Goal: Transaction & Acquisition: Download file/media

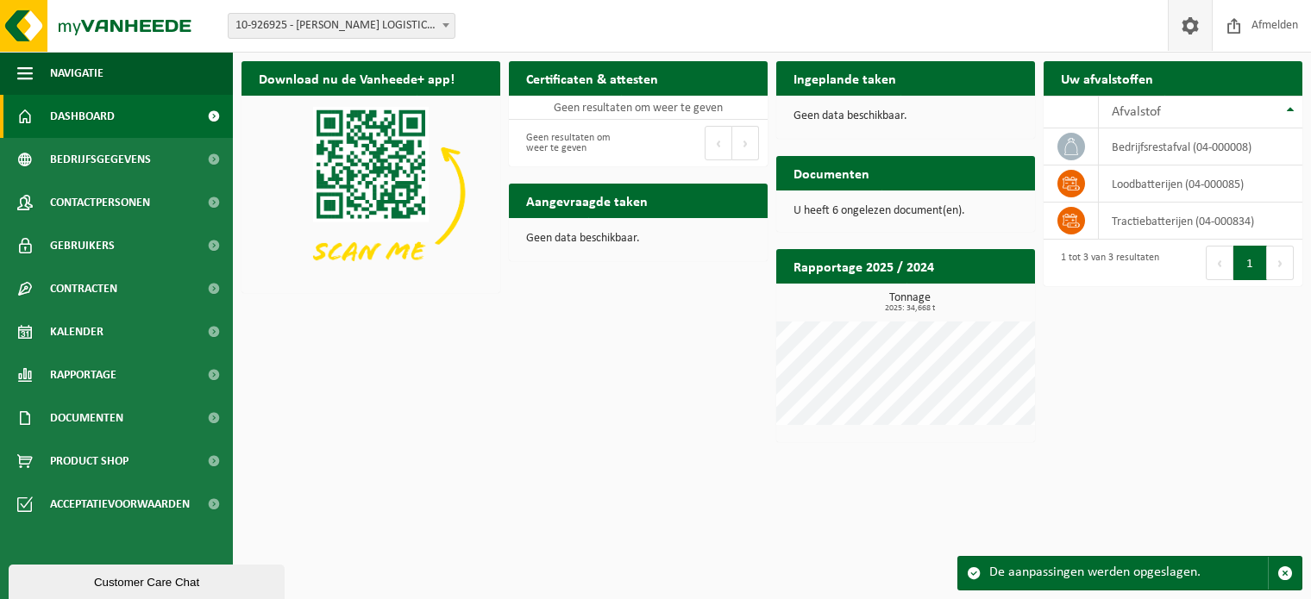
click at [1196, 24] on span at bounding box center [1190, 25] width 26 height 51
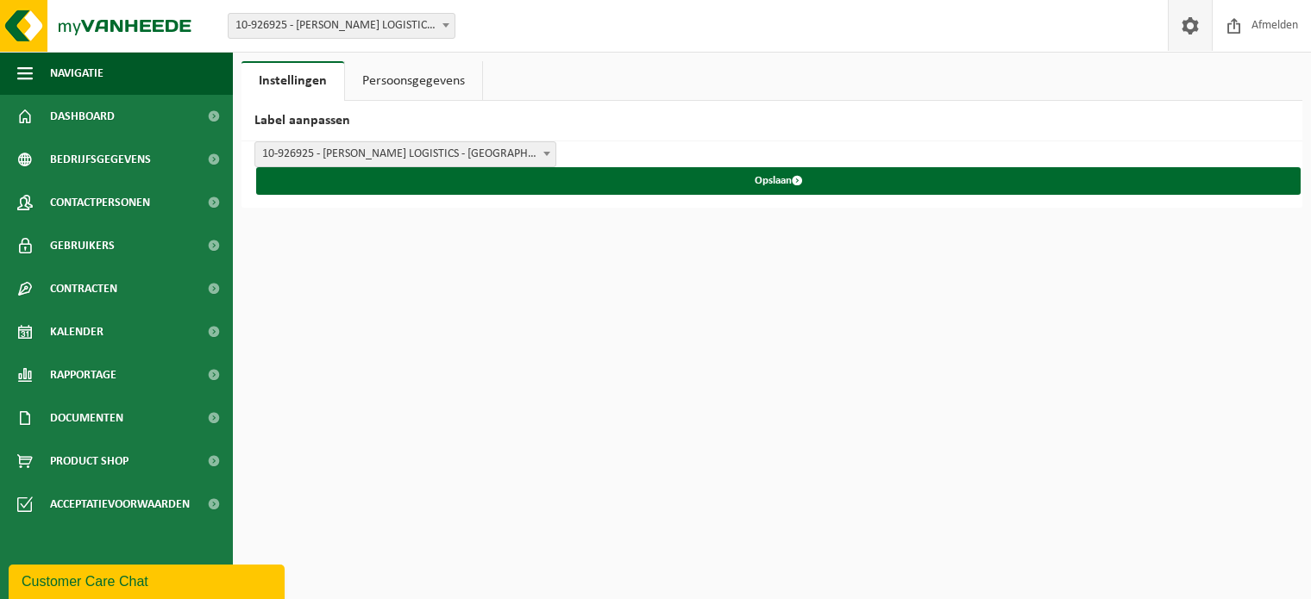
click at [1196, 24] on span at bounding box center [1190, 25] width 26 height 51
click at [354, 155] on span "10-926925 - [PERSON_NAME] LOGISTICS - [GEOGRAPHIC_DATA]" at bounding box center [405, 154] width 300 height 24
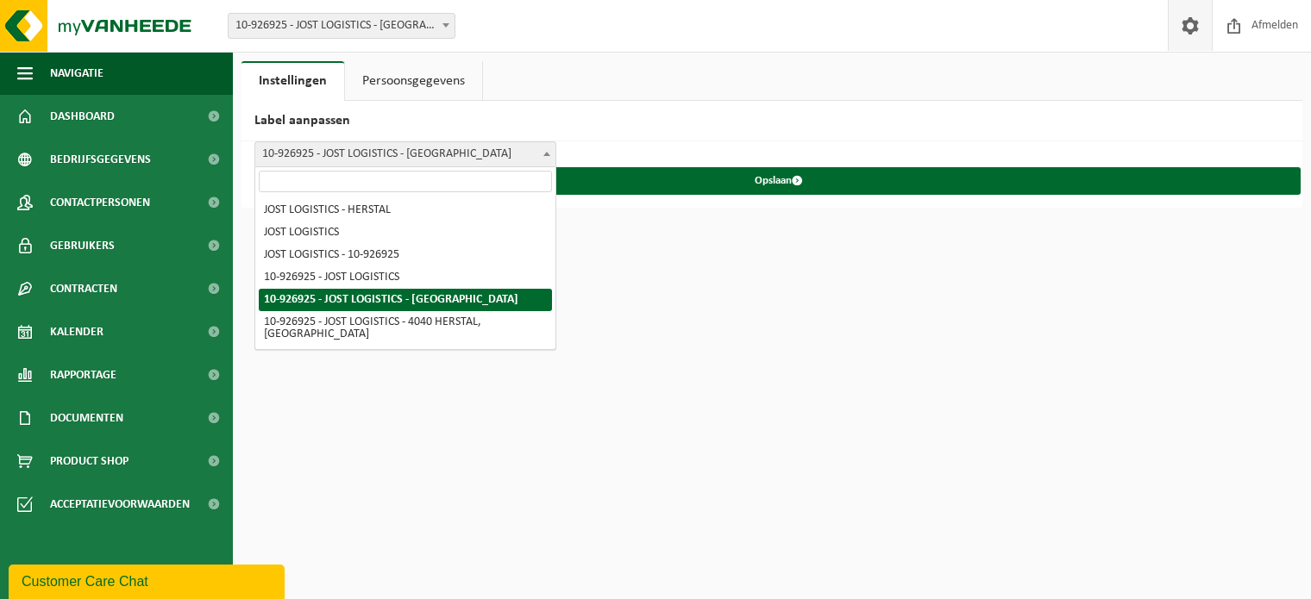
click at [354, 155] on span "10-926925 - JOST LOGISTICS - HERSTAL" at bounding box center [405, 154] width 300 height 24
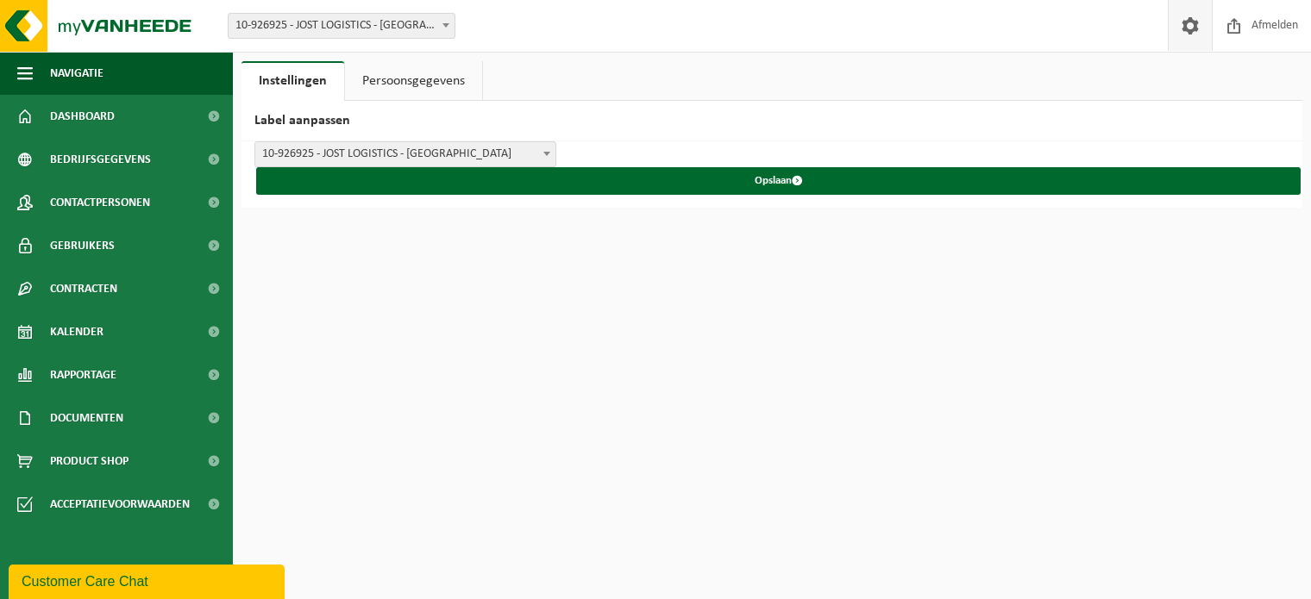
click at [354, 155] on span "10-926925 - JOST LOGISTICS - HERSTAL" at bounding box center [405, 154] width 300 height 24
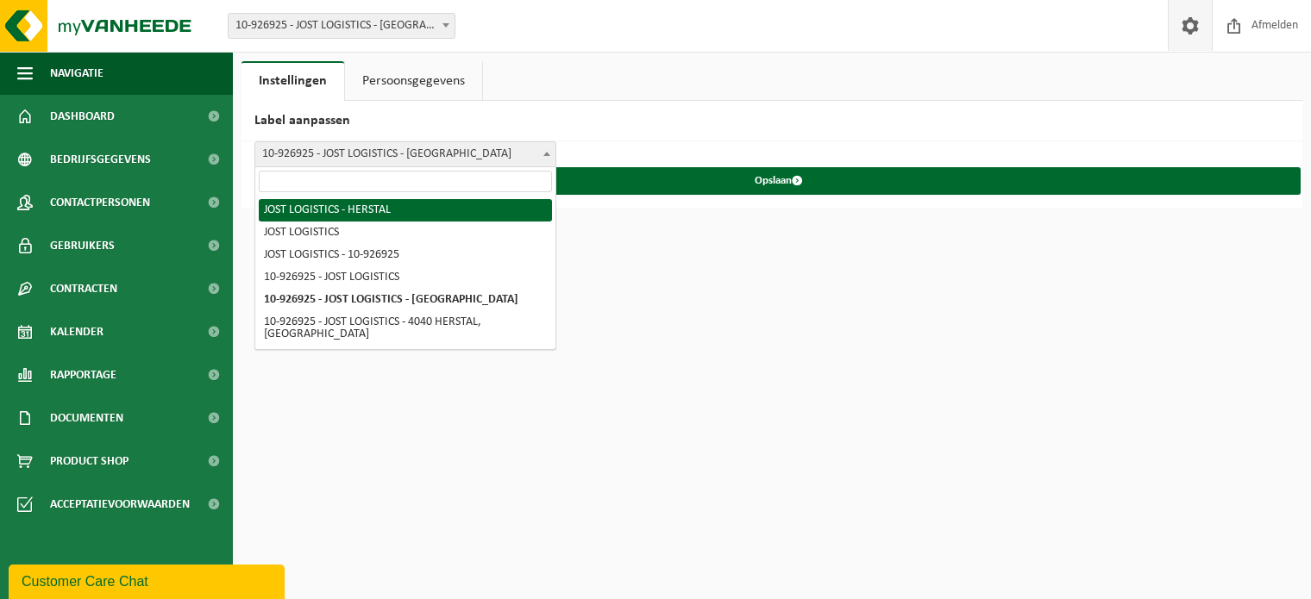
select select "0"
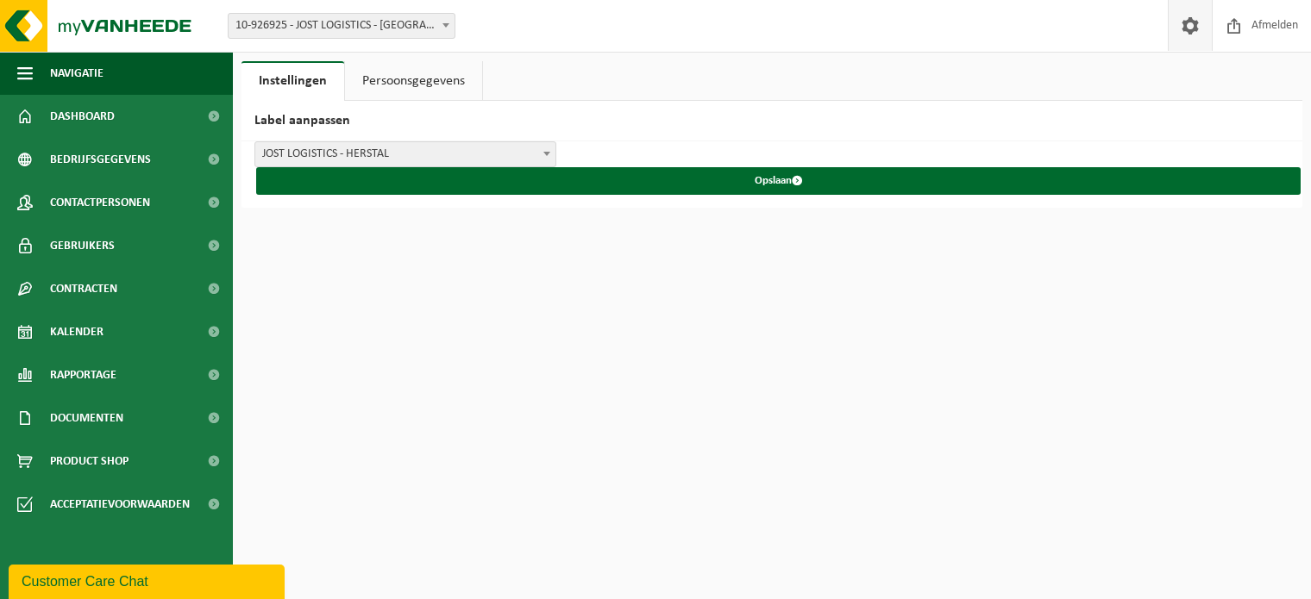
click at [347, 212] on div "Navigatie Afmelden Dashboard Bedrijfsgegevens Contactpersonen Gebruikers Contra…" at bounding box center [655, 108] width 1311 height 216
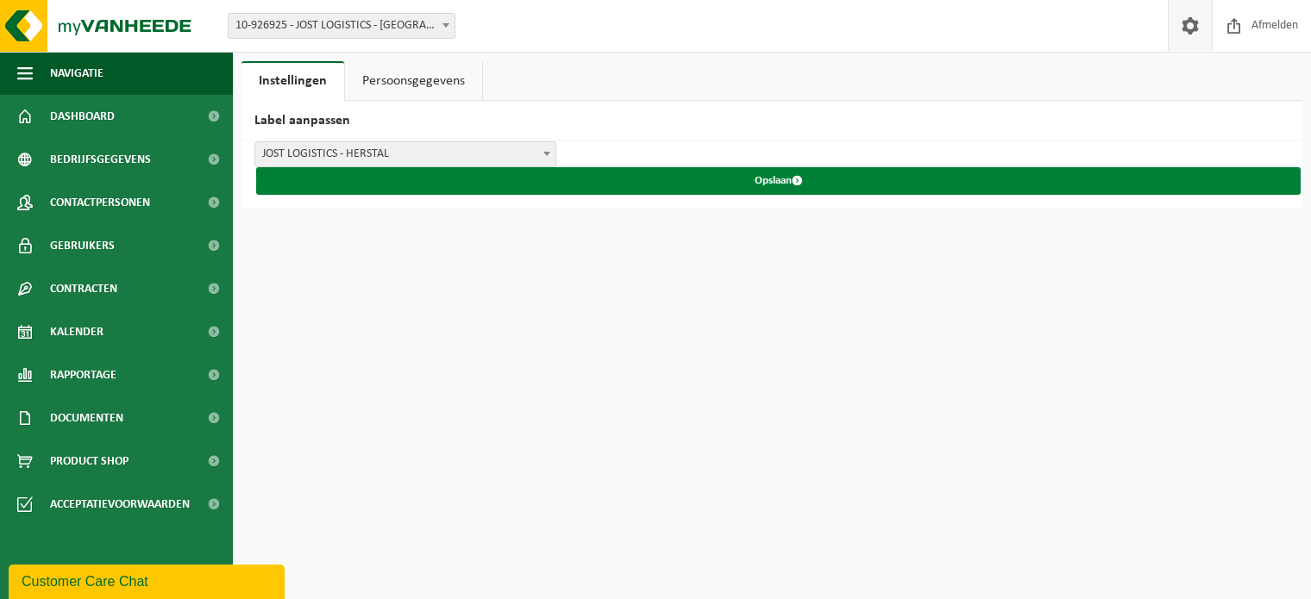
click at [774, 177] on button "Opslaan" at bounding box center [778, 181] width 1044 height 28
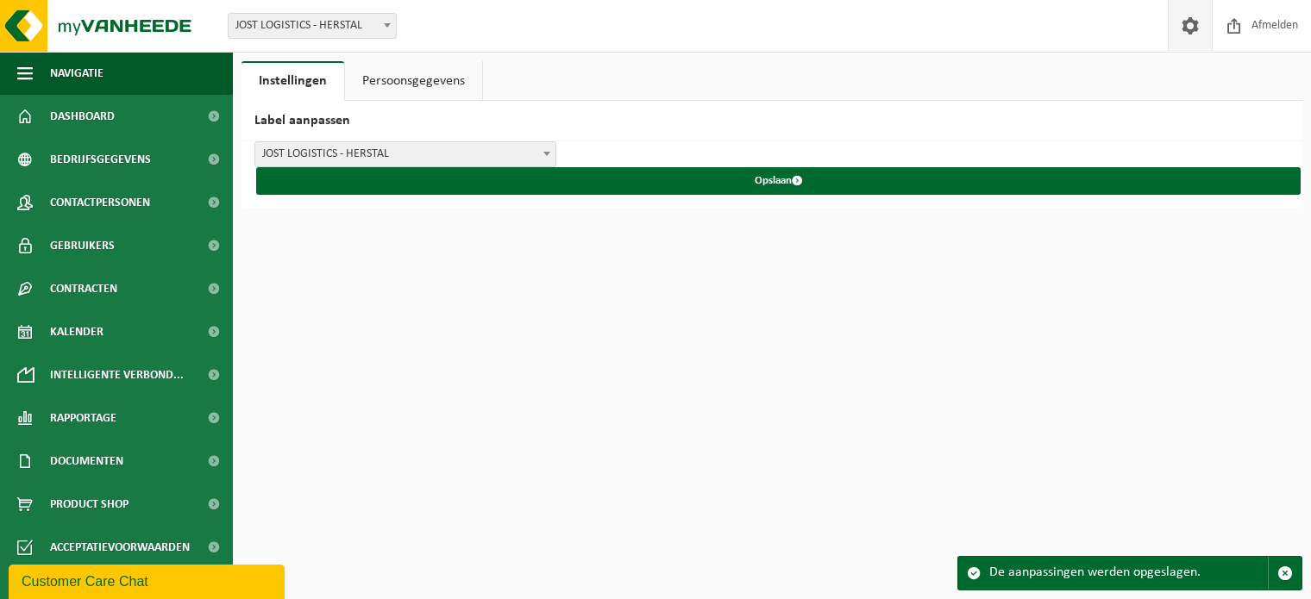
drag, startPoint x: 713, startPoint y: 304, endPoint x: 701, endPoint y: 290, distance: 18.3
click at [712, 302] on html "Vestiging: JOST LOGISTICS - HERSTAL JOST LOGISTICS - HERSTAL Welkom RONNY SANFI…" at bounding box center [655, 299] width 1311 height 599
click at [898, 129] on h2 "Label aanpassen" at bounding box center [771, 121] width 1061 height 41
click at [1118, 580] on div "De aanpassingen werden opgeslagen." at bounding box center [1128, 573] width 279 height 33
click at [1289, 570] on span "button" at bounding box center [1285, 574] width 16 height 16
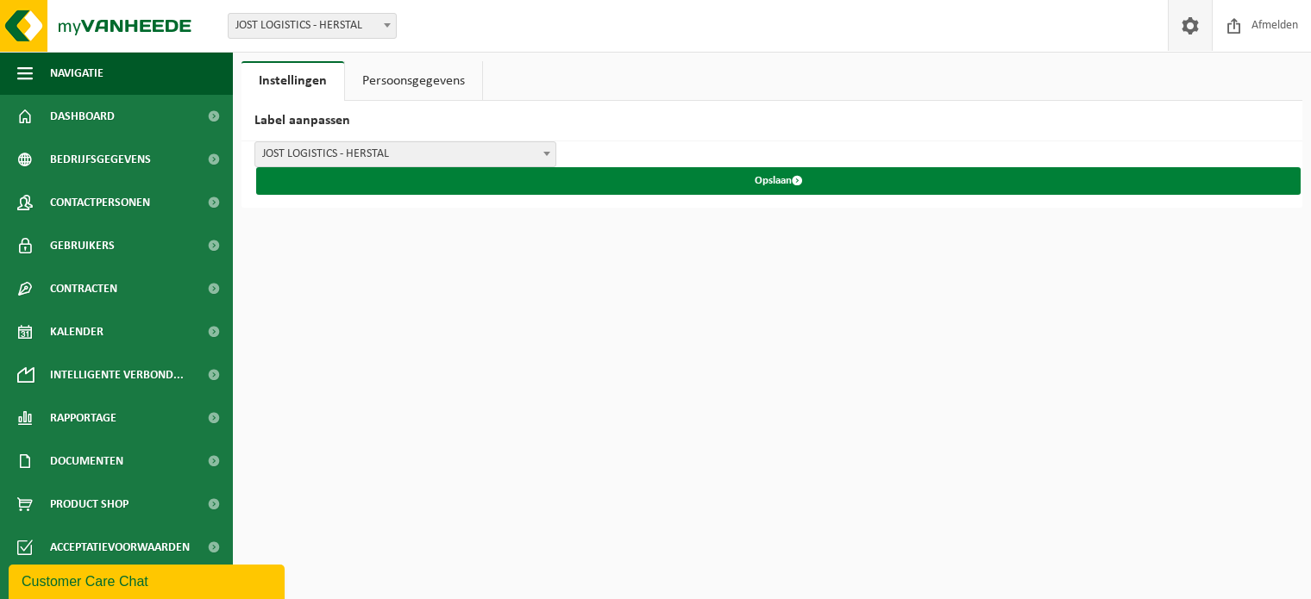
click at [800, 177] on span "submit" at bounding box center [797, 180] width 11 height 11
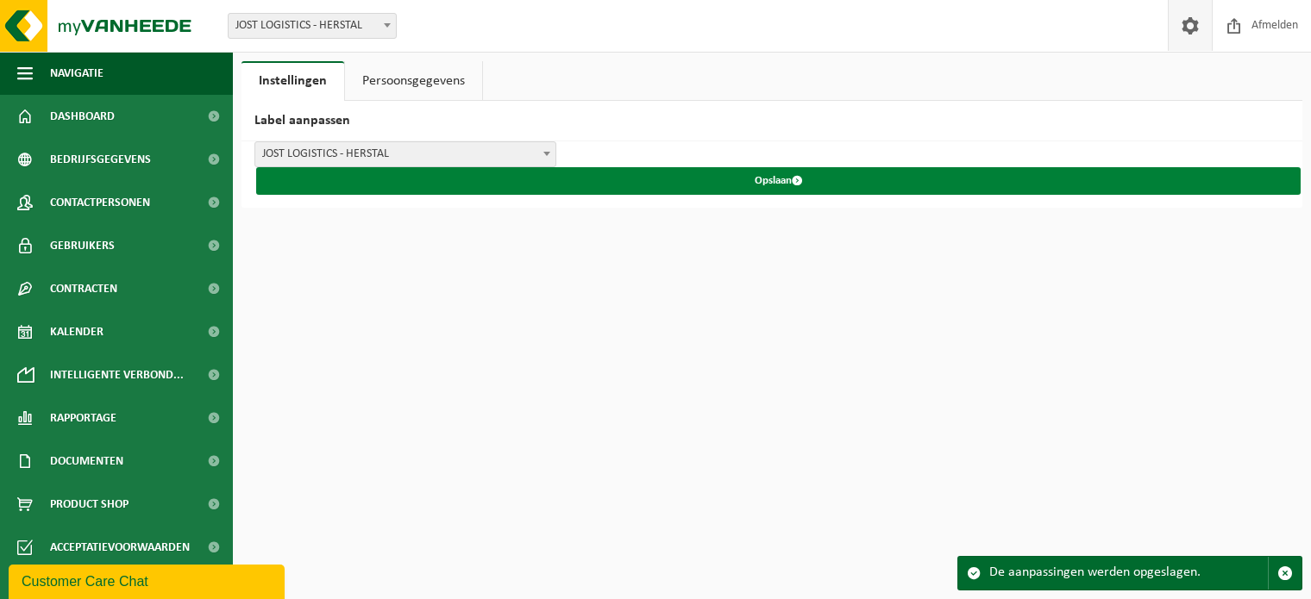
click at [800, 178] on span "submit" at bounding box center [797, 180] width 11 height 11
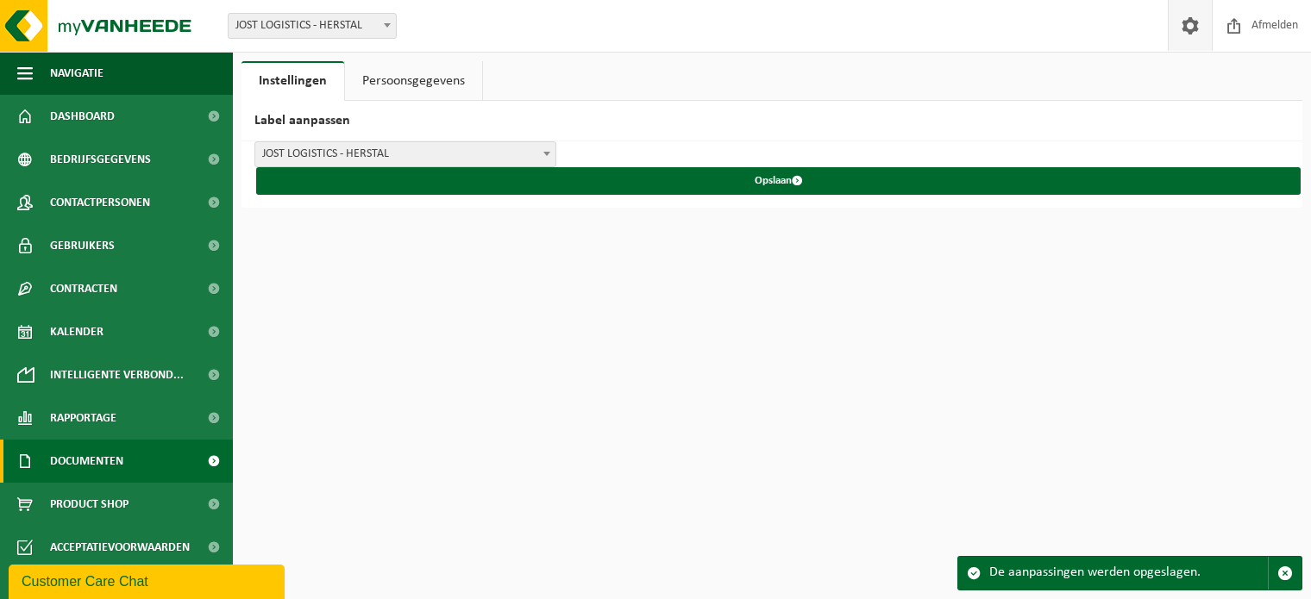
click at [96, 455] on span "Documenten" at bounding box center [86, 461] width 73 height 43
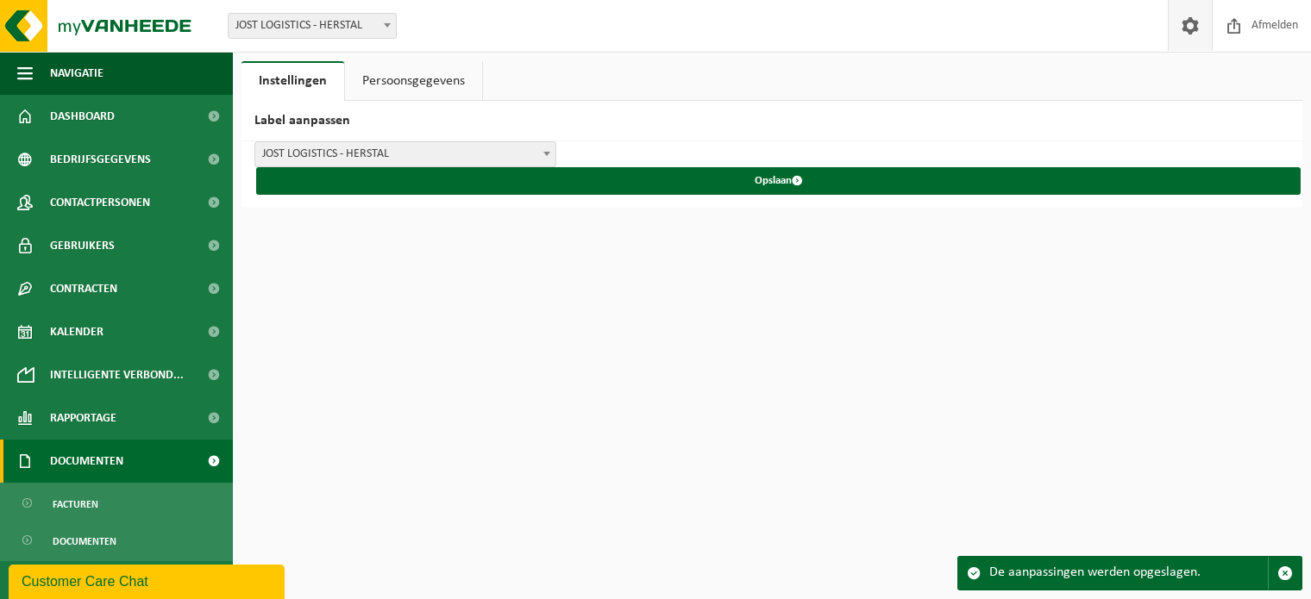
click at [201, 461] on span at bounding box center [213, 461] width 39 height 43
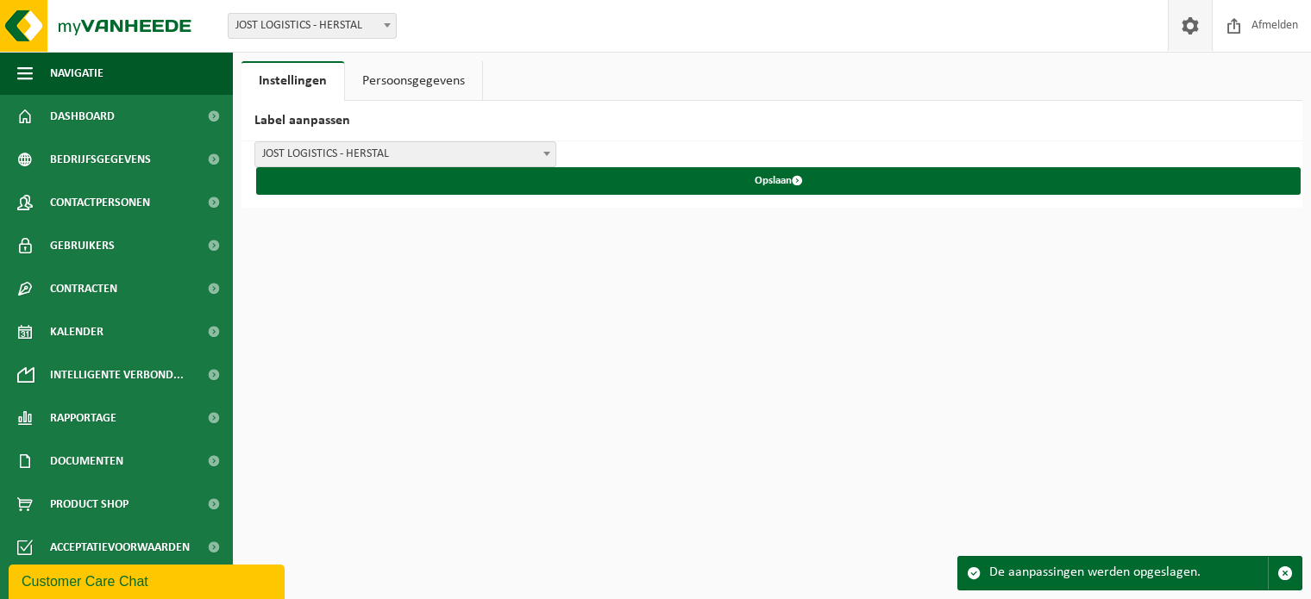
drag, startPoint x: 899, startPoint y: 471, endPoint x: 907, endPoint y: 470, distance: 8.7
click at [905, 470] on html "Vestiging: JOST LOGISTICS - HERSTAL JOST LOGISTICS - HERSTAL Welkom RONNY SANFI…" at bounding box center [655, 299] width 1311 height 599
click at [87, 124] on span "Dashboard" at bounding box center [82, 116] width 65 height 43
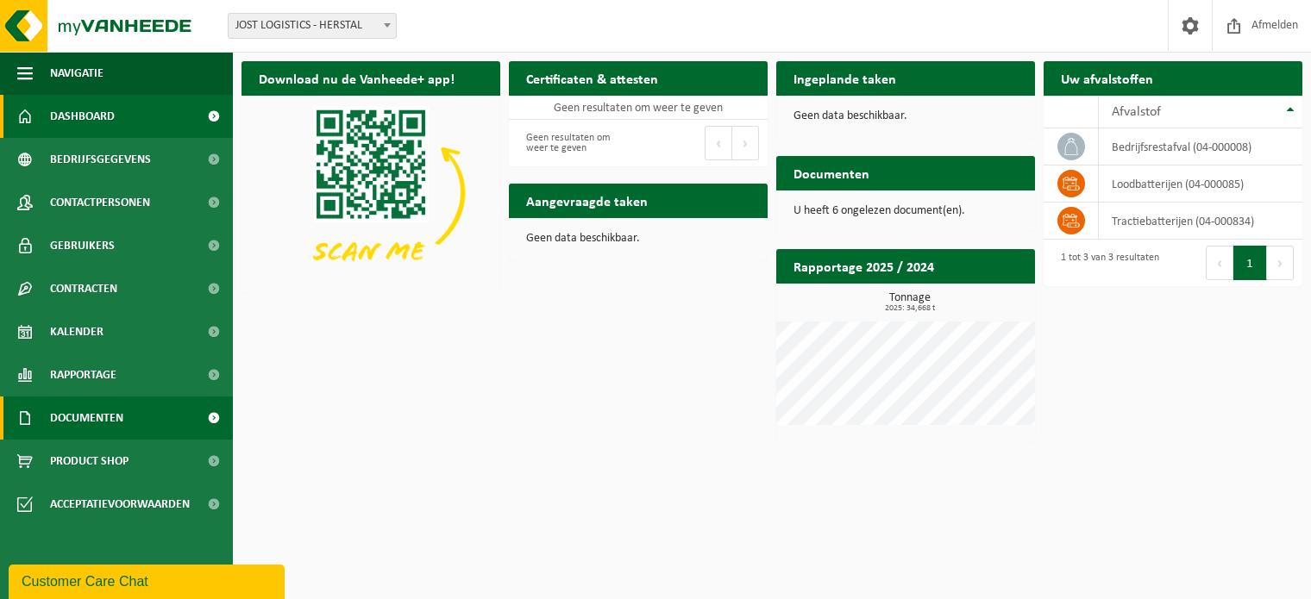
click at [217, 422] on span at bounding box center [213, 418] width 39 height 43
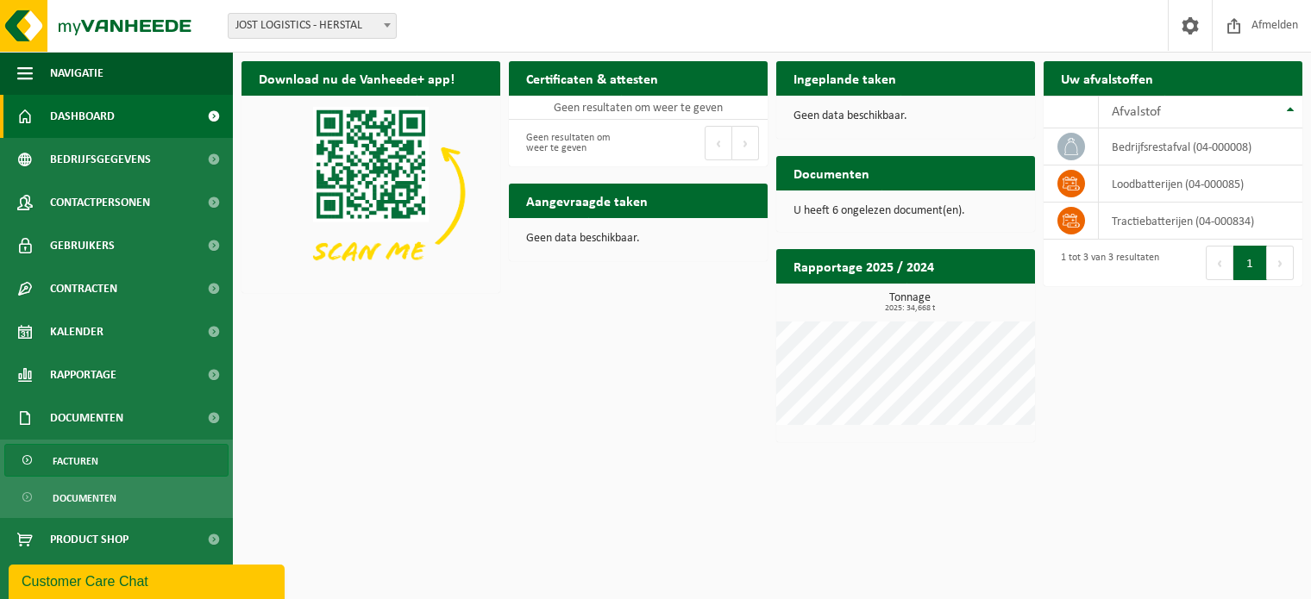
click at [67, 466] on span "Facturen" at bounding box center [76, 461] width 46 height 33
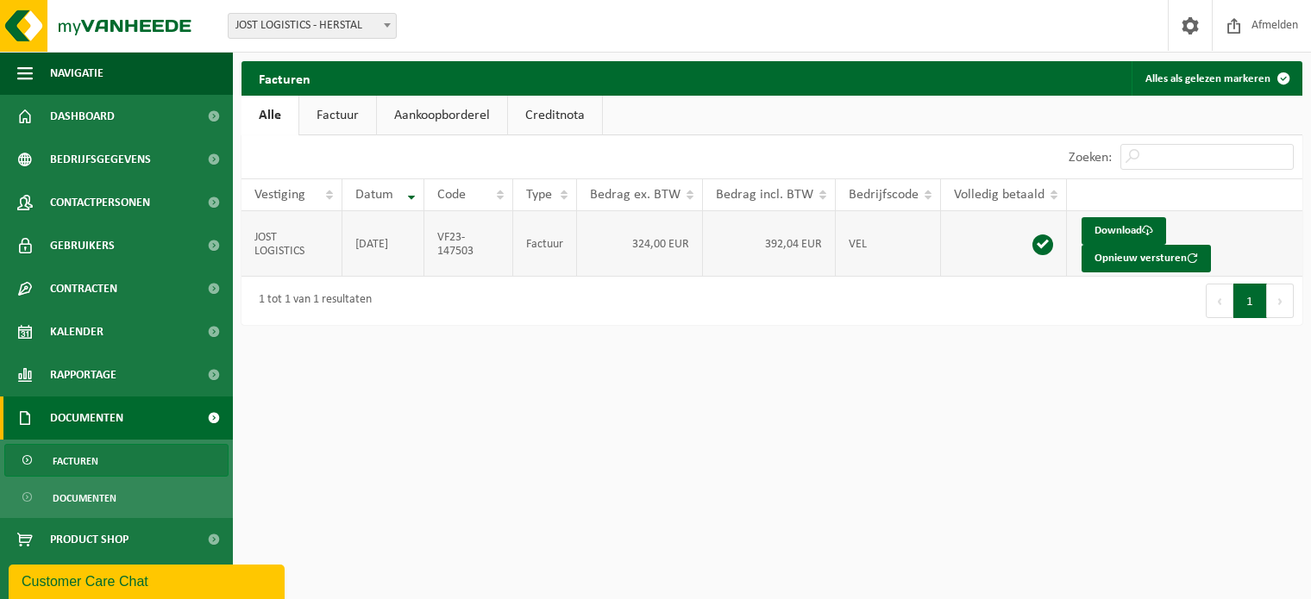
click at [452, 247] on td "VF23-147503" at bounding box center [468, 244] width 89 height 66
click at [75, 501] on span "Documenten" at bounding box center [85, 498] width 64 height 33
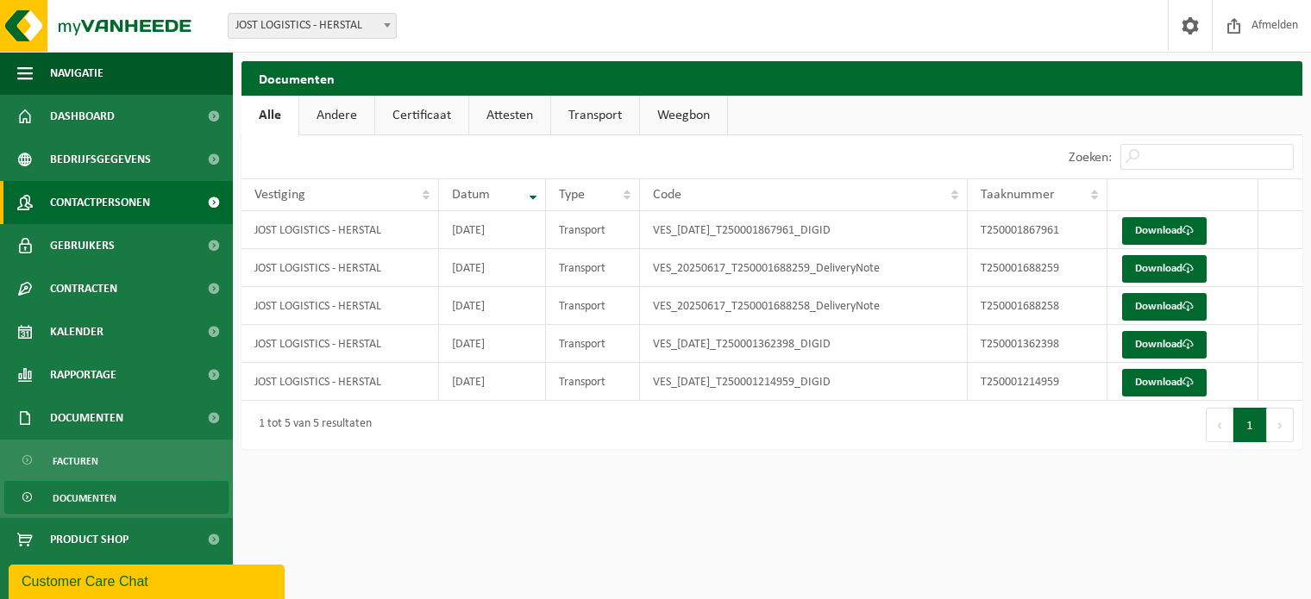
click at [194, 197] on span at bounding box center [213, 202] width 39 height 43
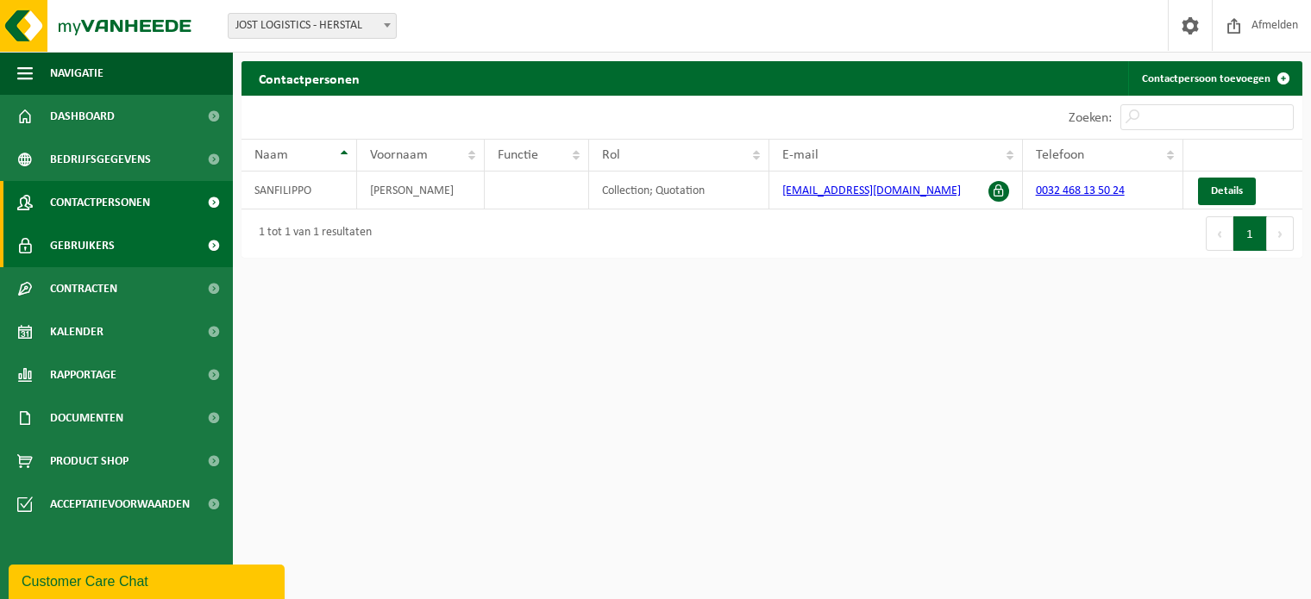
click at [214, 241] on span at bounding box center [213, 245] width 39 height 43
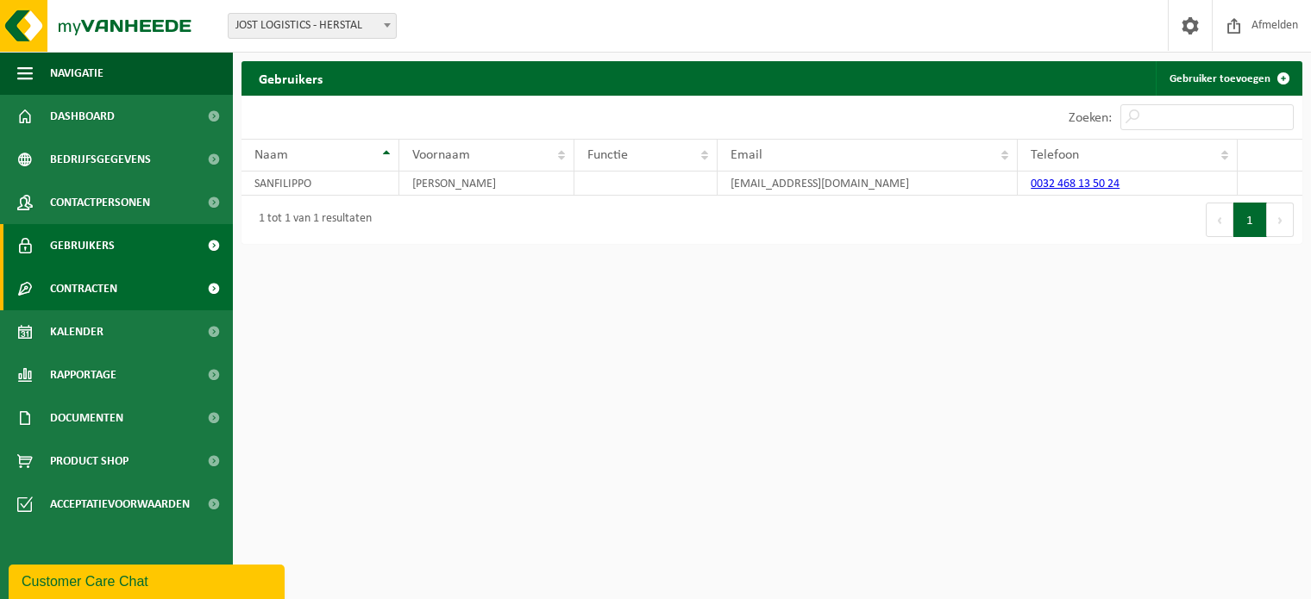
click at [210, 286] on span at bounding box center [213, 288] width 39 height 43
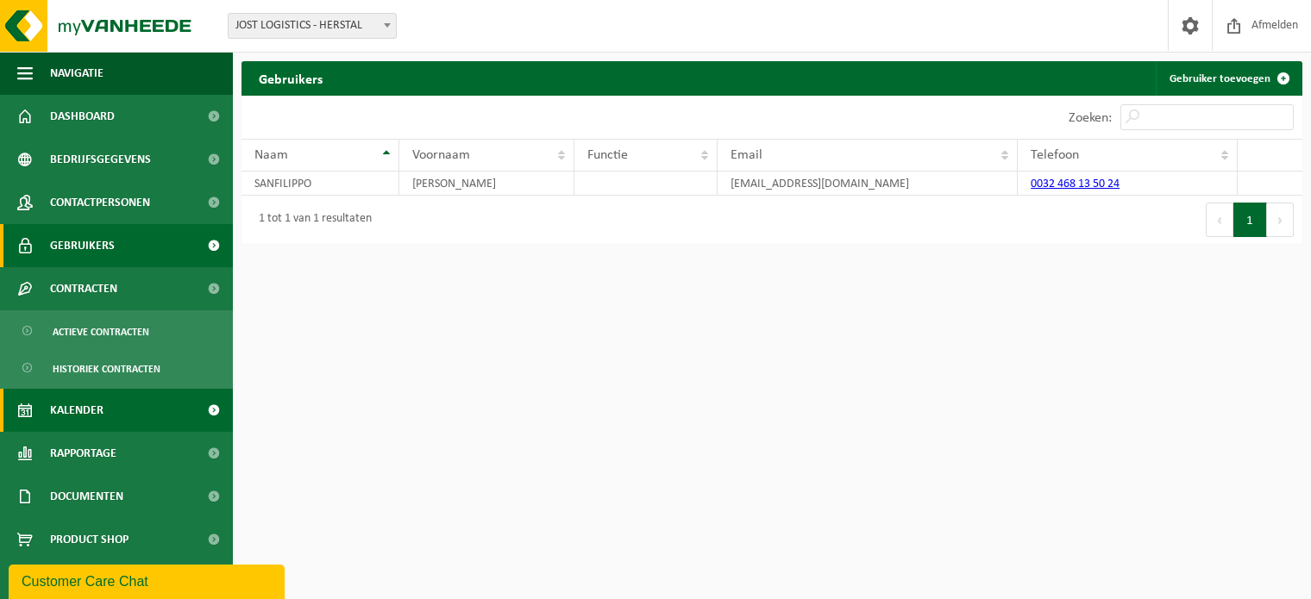
click at [197, 404] on span at bounding box center [213, 410] width 39 height 43
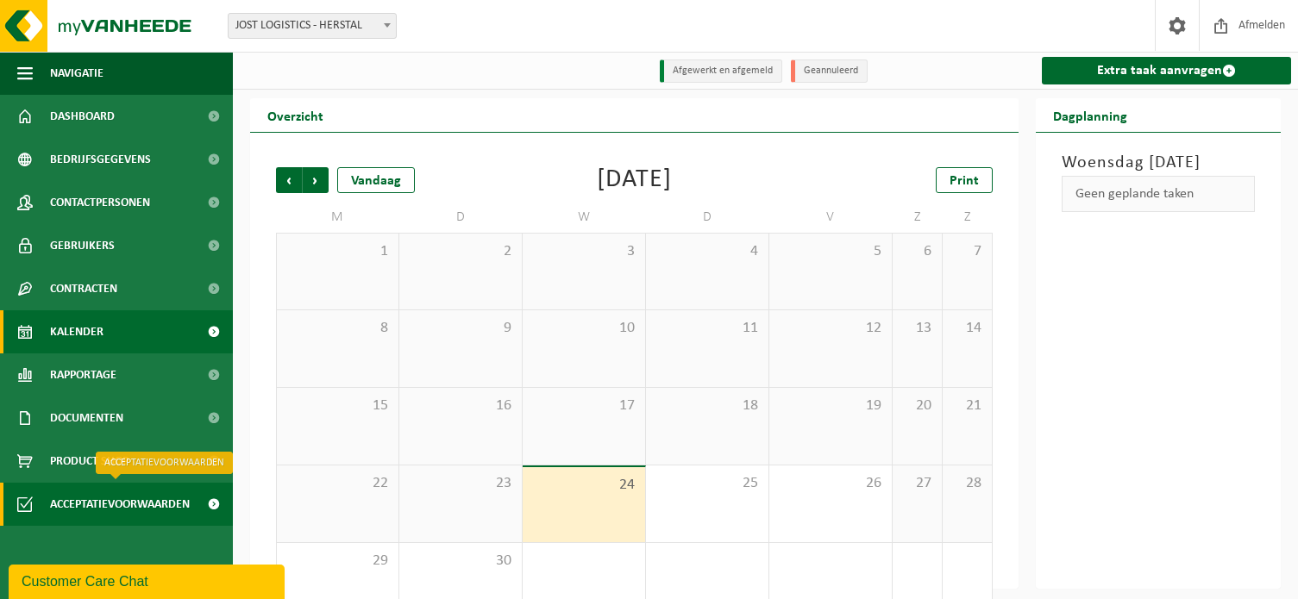
click at [211, 503] on span at bounding box center [213, 504] width 39 height 43
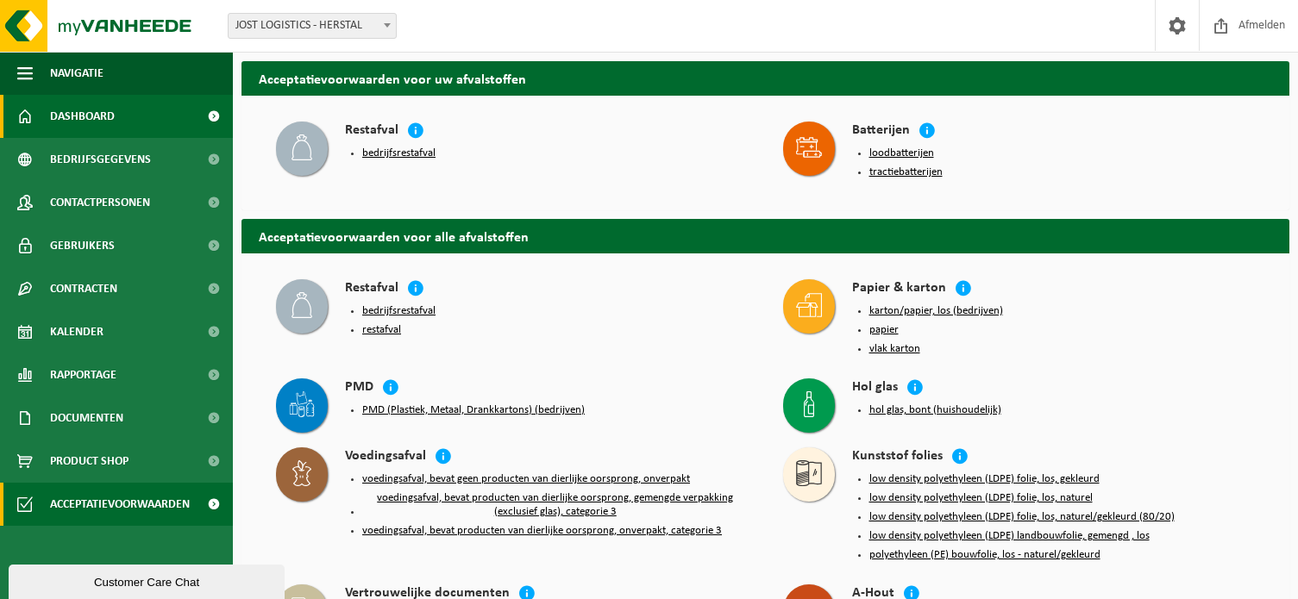
click at [216, 110] on span at bounding box center [213, 116] width 39 height 43
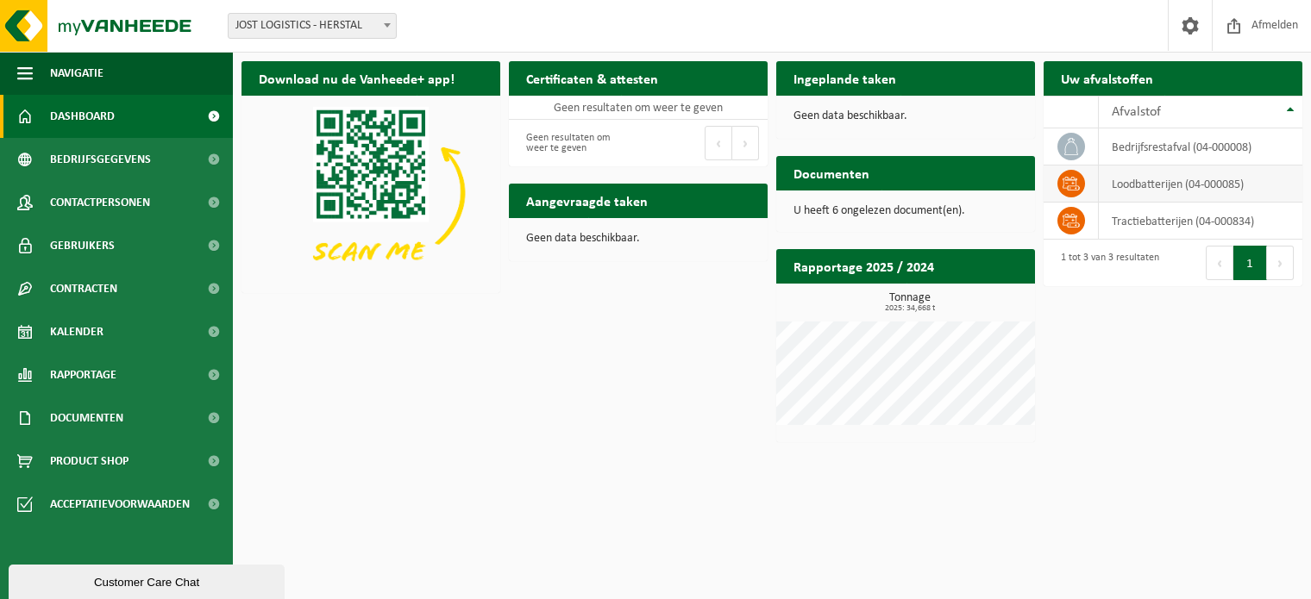
click at [1071, 183] on icon at bounding box center [1071, 183] width 17 height 17
click at [915, 223] on div "U heeft 6 ongelezen document(en)." at bounding box center [905, 211] width 259 height 41
click at [910, 205] on p "U heeft 6 ongelezen document(en)." at bounding box center [905, 211] width 224 height 12
click at [823, 172] on h2 "Documenten" at bounding box center [831, 173] width 110 height 34
click at [219, 414] on span at bounding box center [213, 418] width 39 height 43
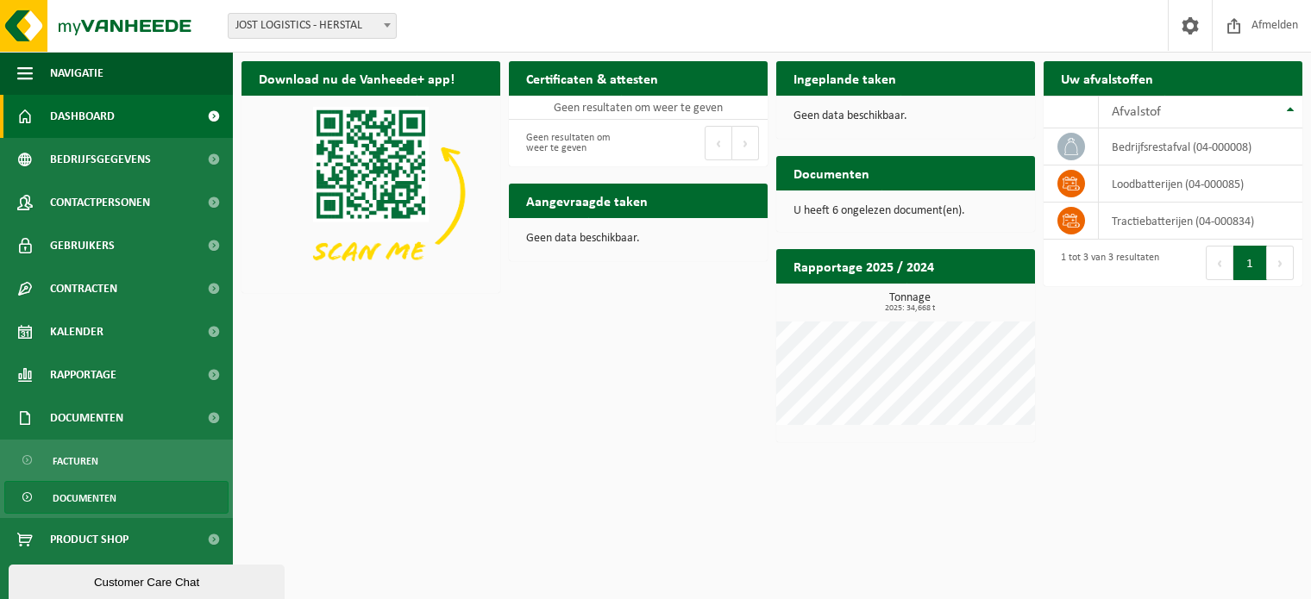
click at [70, 499] on span "Documenten" at bounding box center [85, 498] width 64 height 33
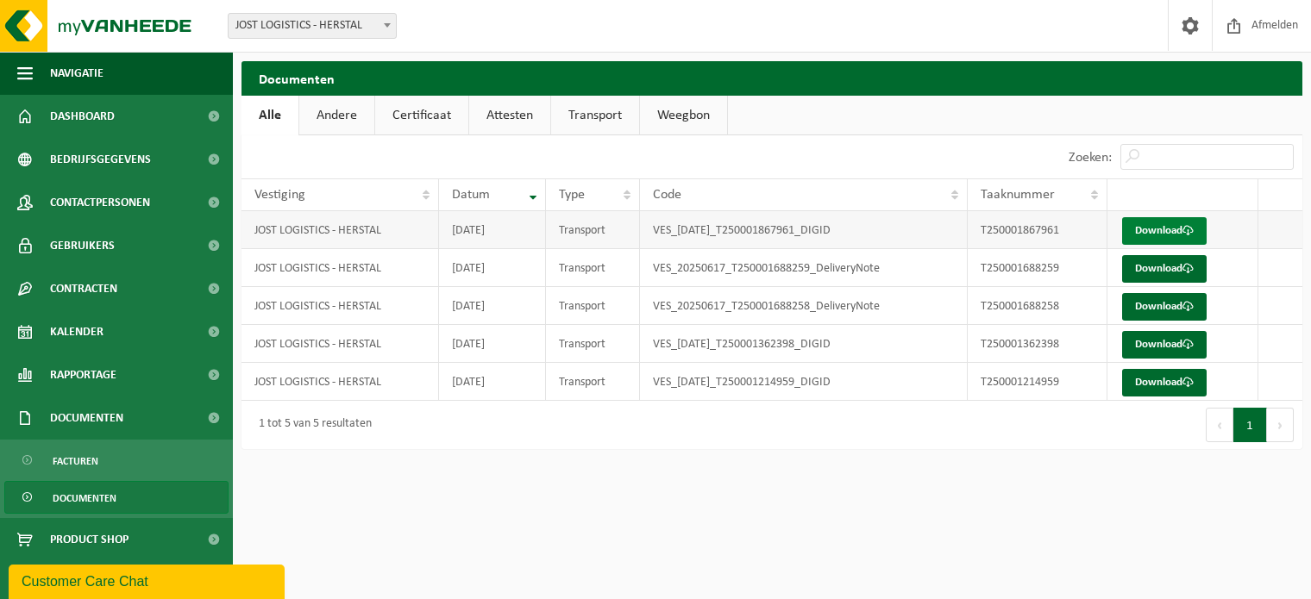
click at [1166, 234] on link "Download" at bounding box center [1164, 231] width 85 height 28
